Goal: Information Seeking & Learning: Learn about a topic

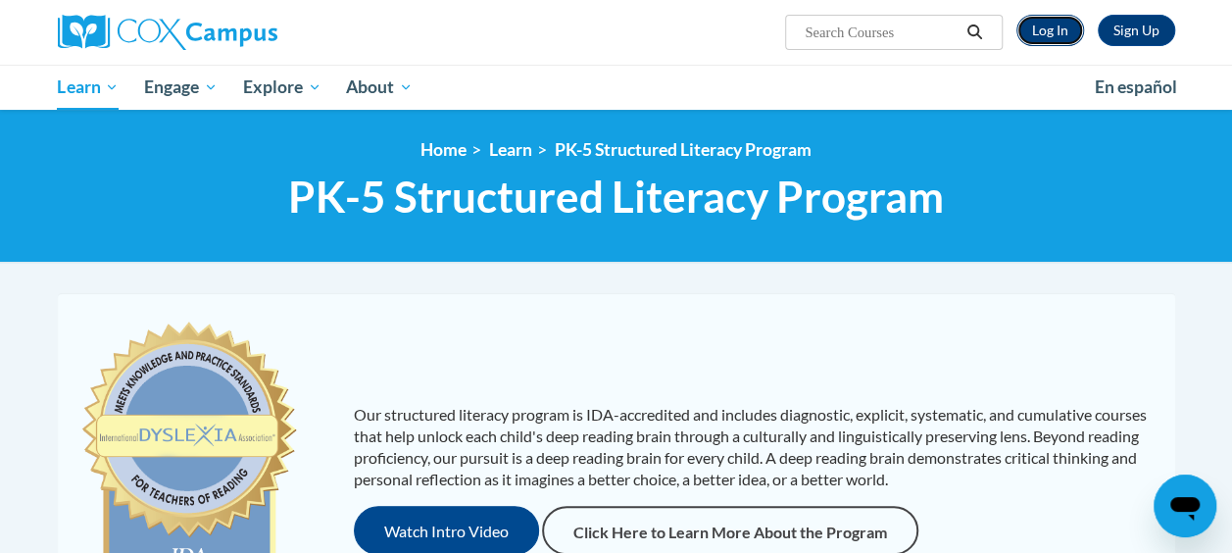
click at [1055, 41] on link "Log In" at bounding box center [1051, 30] width 68 height 31
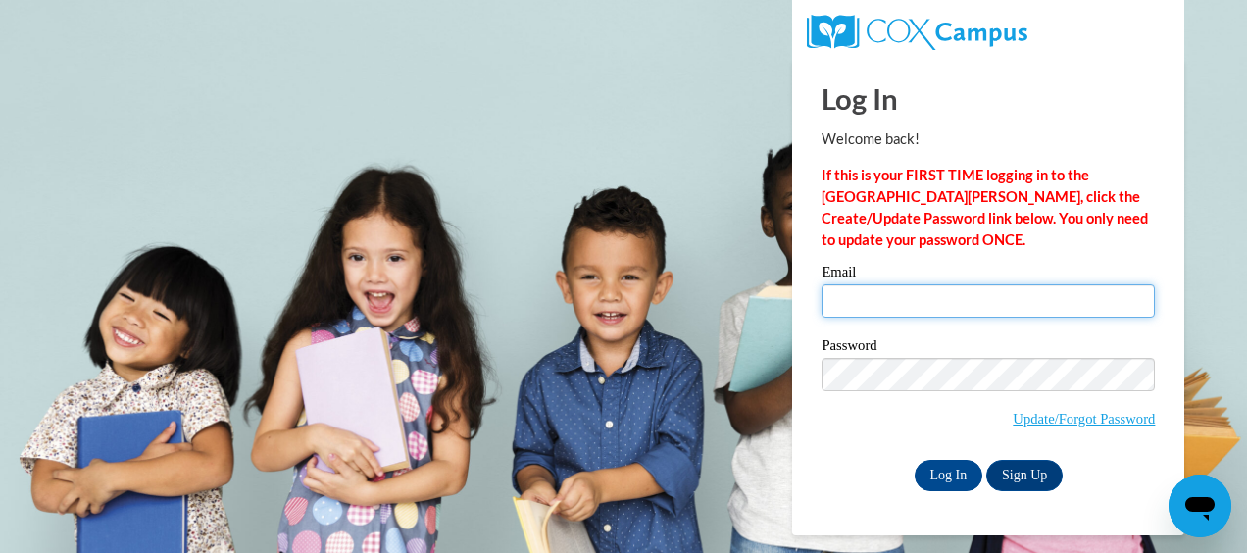
type input "jwill205@my.westga.edu"
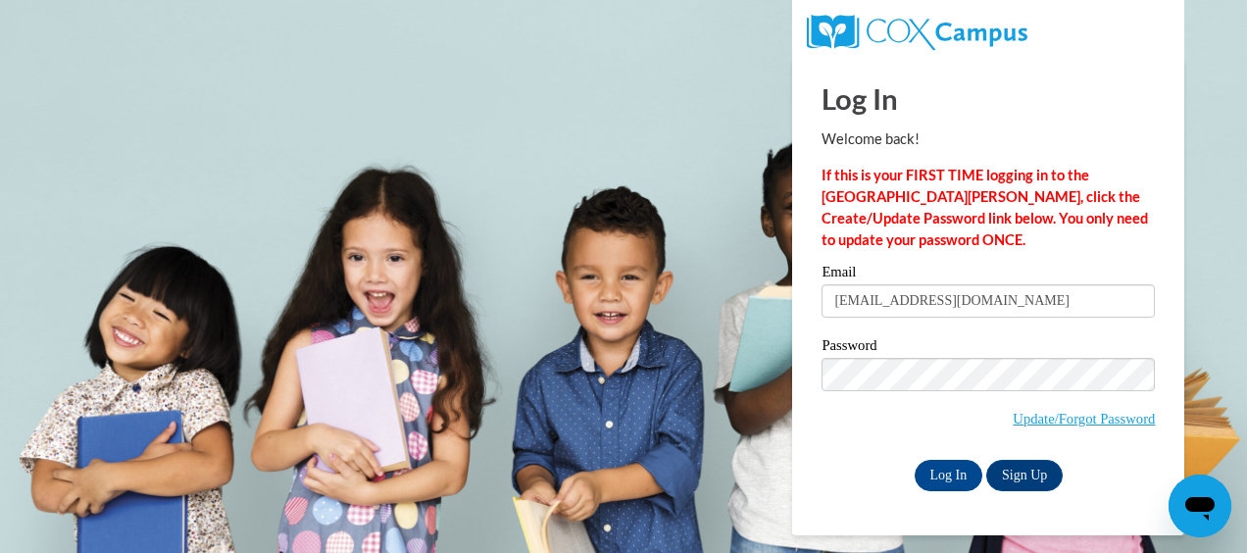
click at [891, 298] on input "jwill205@my.westga.edu" at bounding box center [988, 300] width 333 height 33
click at [934, 473] on input "Log In" at bounding box center [949, 475] width 69 height 31
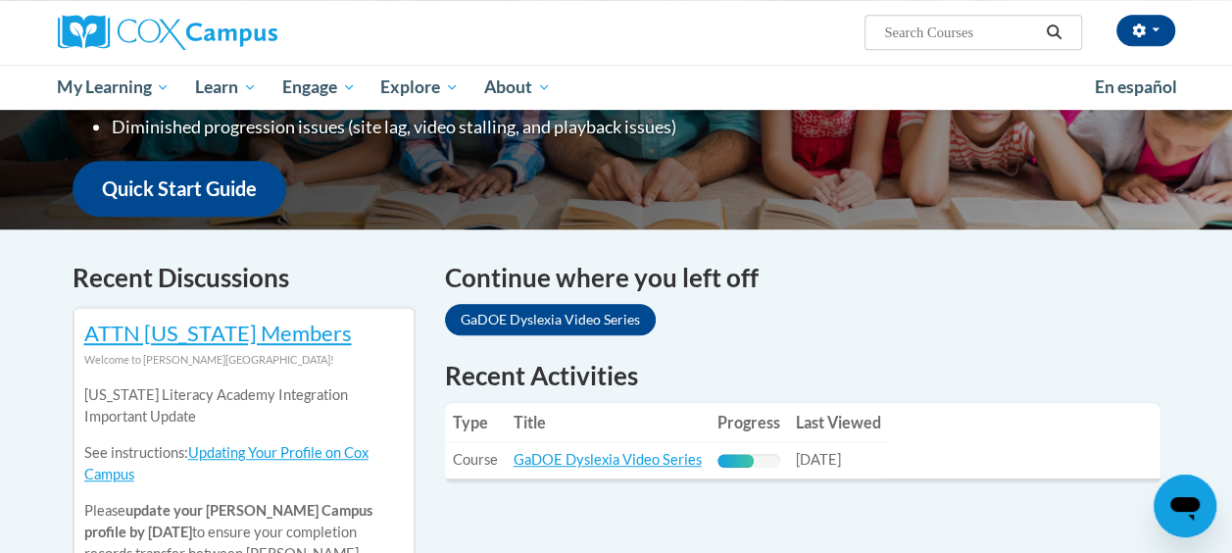
scroll to position [490, 0]
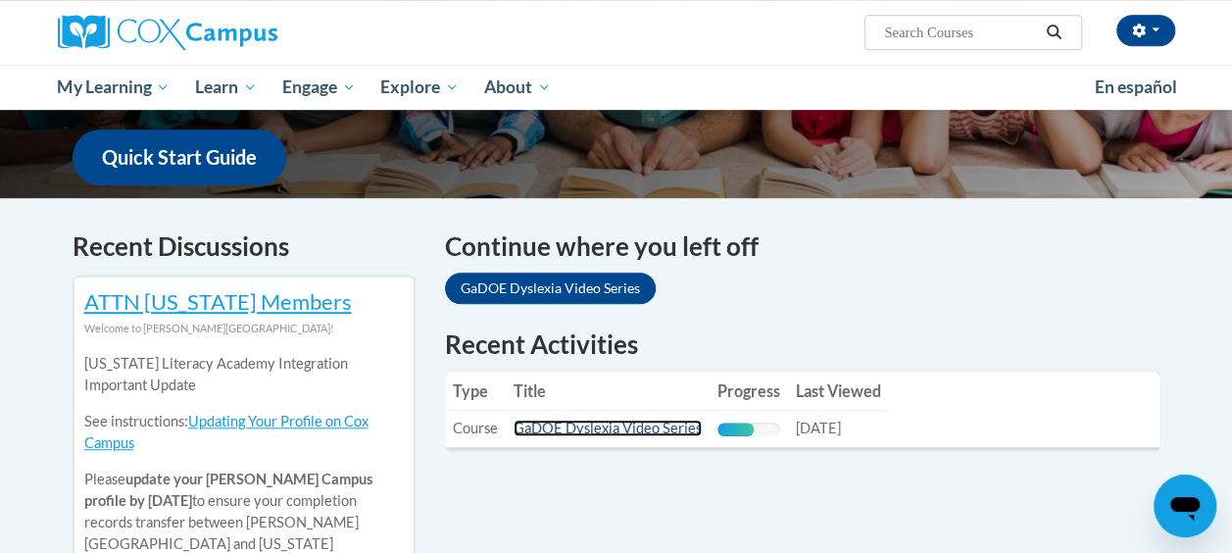
click at [667, 427] on link "GaDOE Dyslexia Video Series" at bounding box center [608, 428] width 188 height 17
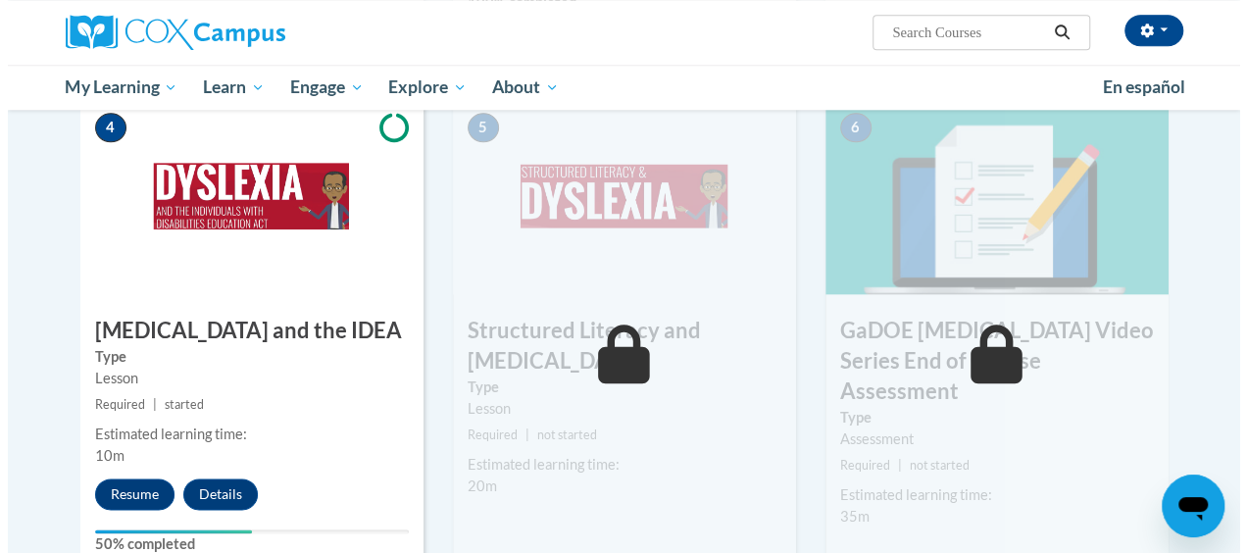
scroll to position [1078, 0]
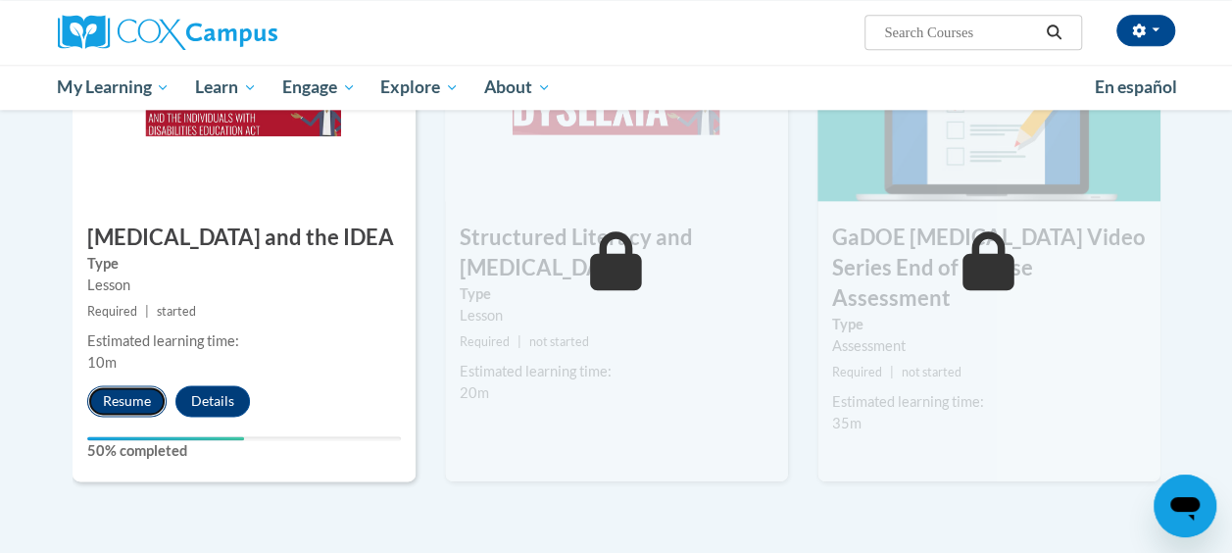
click at [124, 396] on button "Resume" at bounding box center [126, 400] width 79 height 31
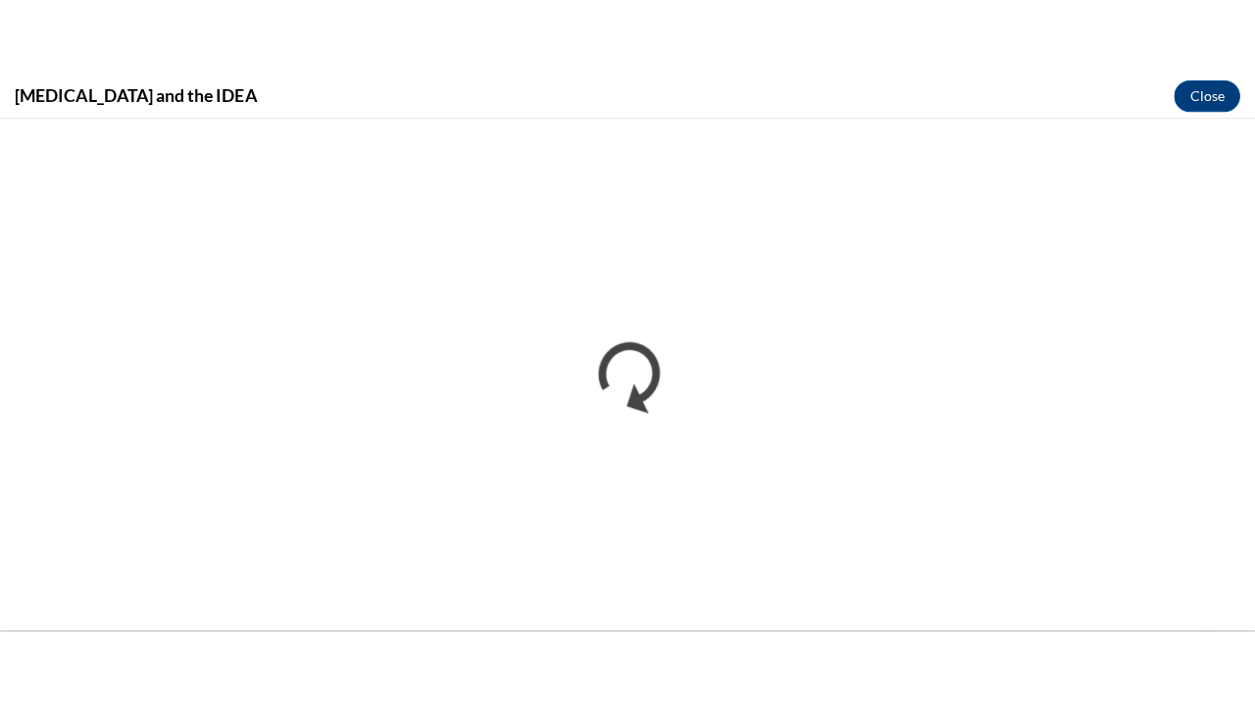
scroll to position [0, 0]
